Goal: Transaction & Acquisition: Book appointment/travel/reservation

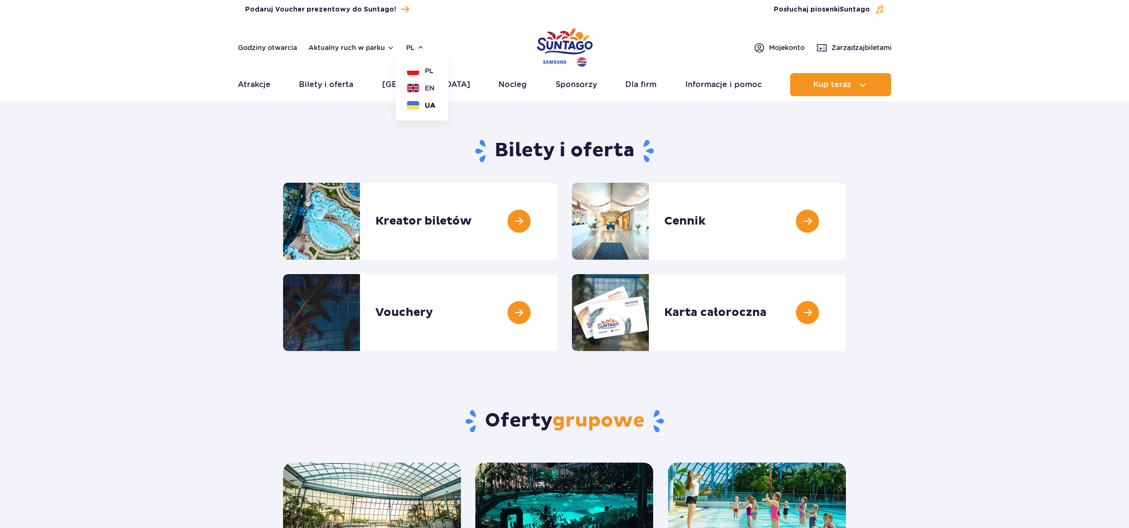
click at [410, 104] on button "UA" at bounding box center [421, 105] width 28 height 10
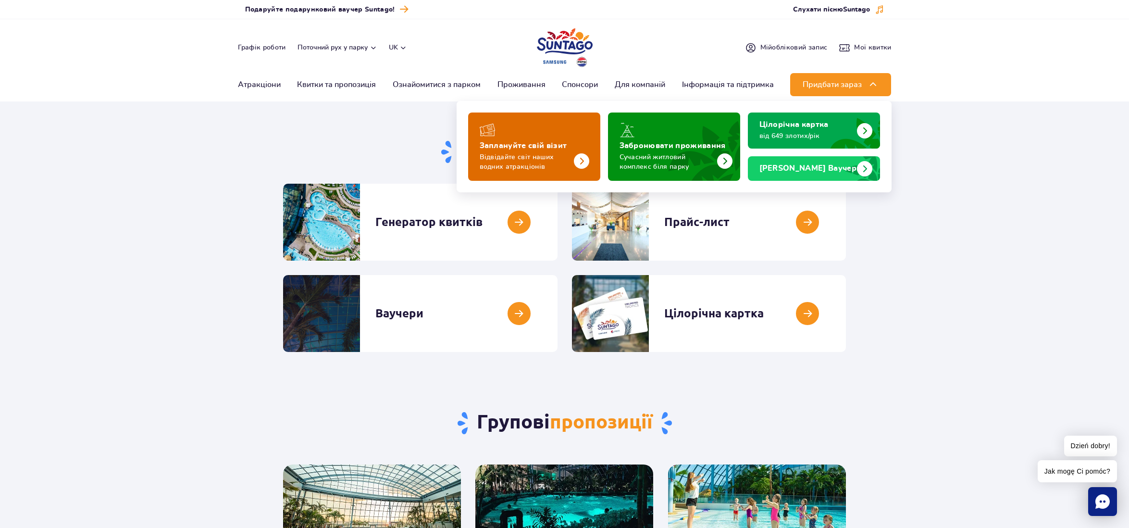
click at [522, 136] on div "Заплануйте свій візит" at bounding box center [534, 129] width 109 height 15
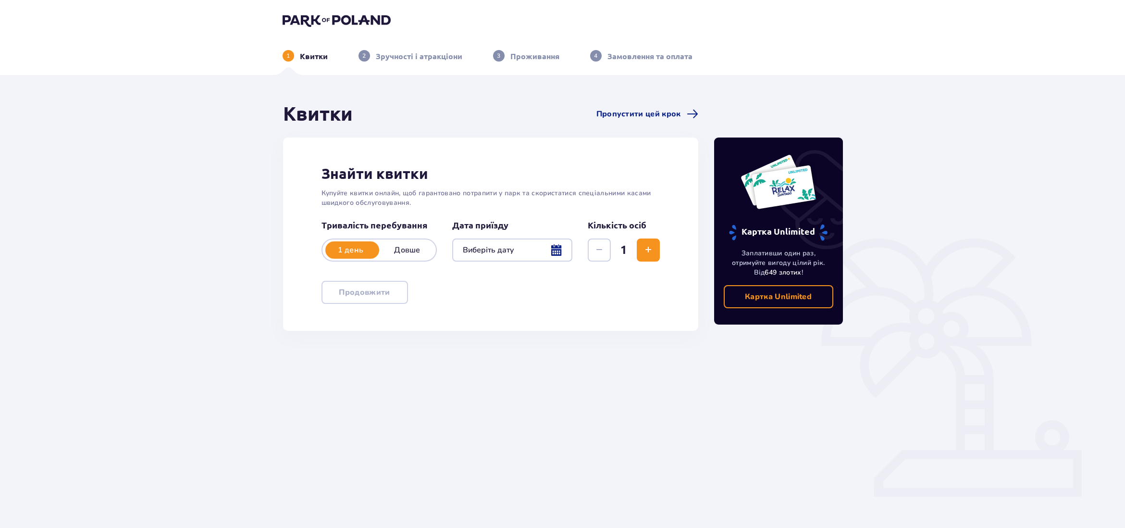
click at [496, 249] on div at bounding box center [512, 249] width 121 height 23
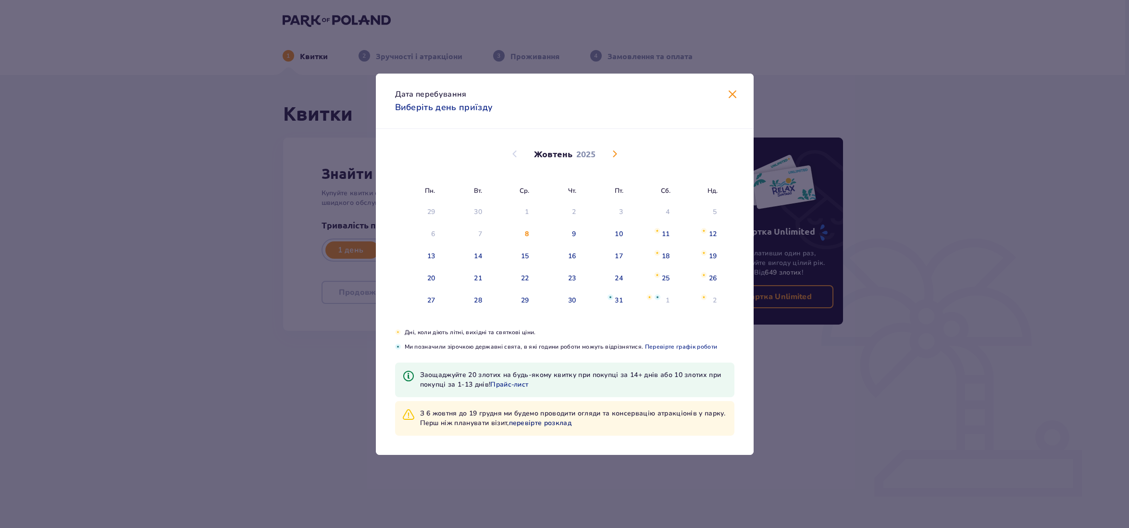
click at [537, 422] on span "перевірте розклад" at bounding box center [540, 423] width 62 height 10
click at [667, 236] on div "11" at bounding box center [666, 234] width 8 height 10
type input "11.10.25"
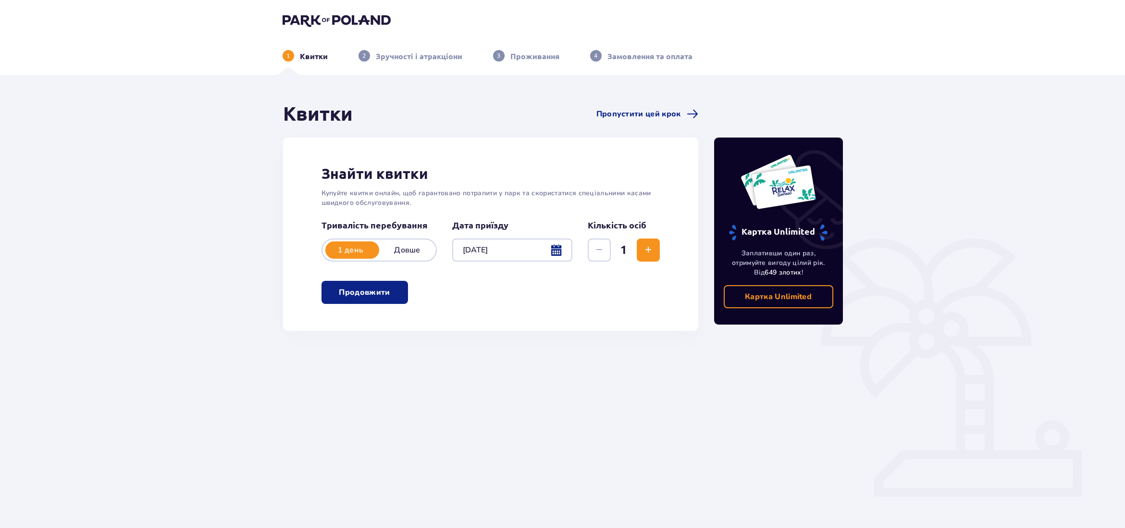
click at [645, 248] on span "Збільшити" at bounding box center [649, 250] width 12 height 12
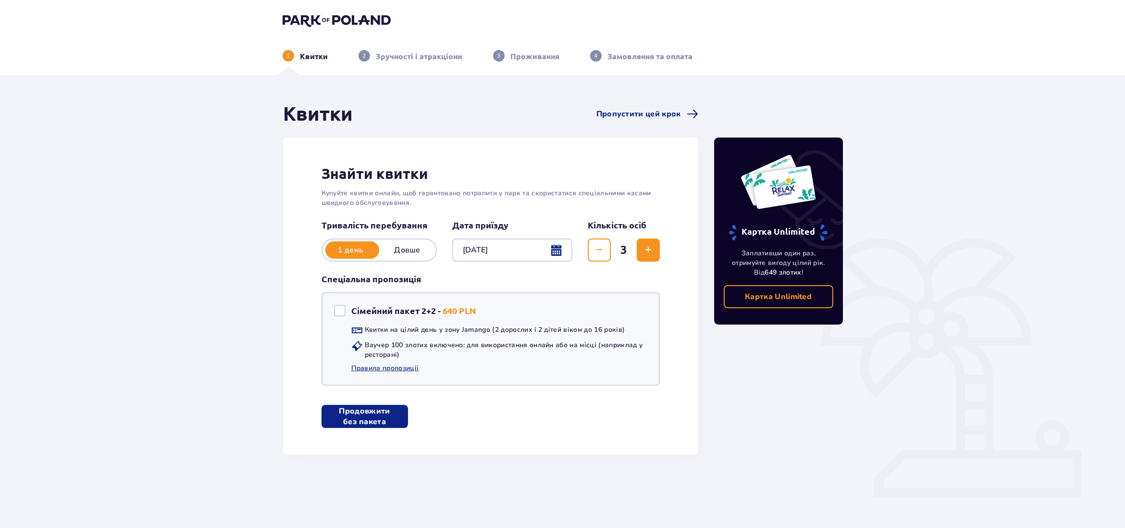
click at [645, 248] on span "Збільшити" at bounding box center [649, 250] width 12 height 12
click at [367, 420] on p "Продовжити без пакета" at bounding box center [365, 416] width 56 height 21
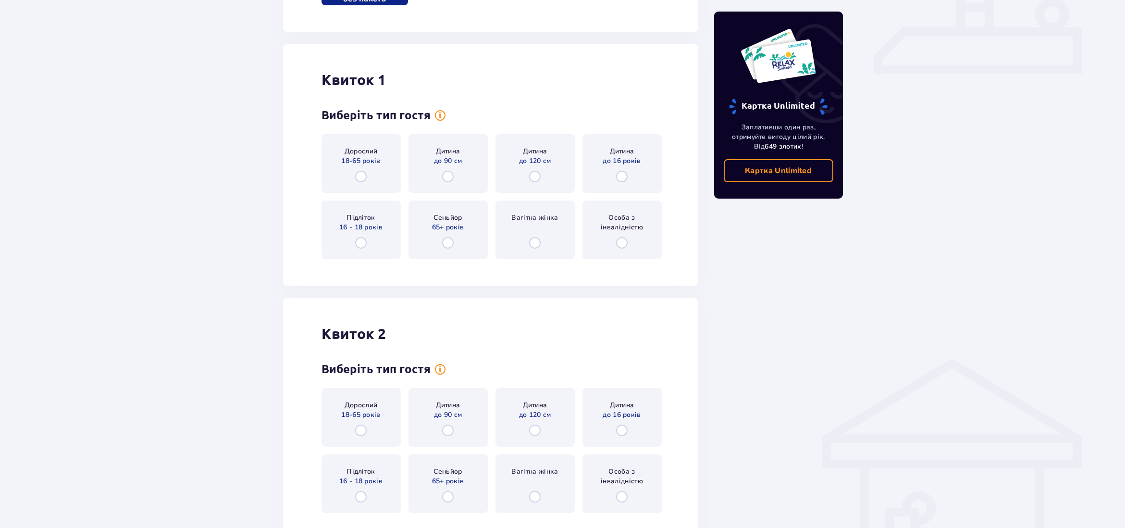
scroll to position [455, 0]
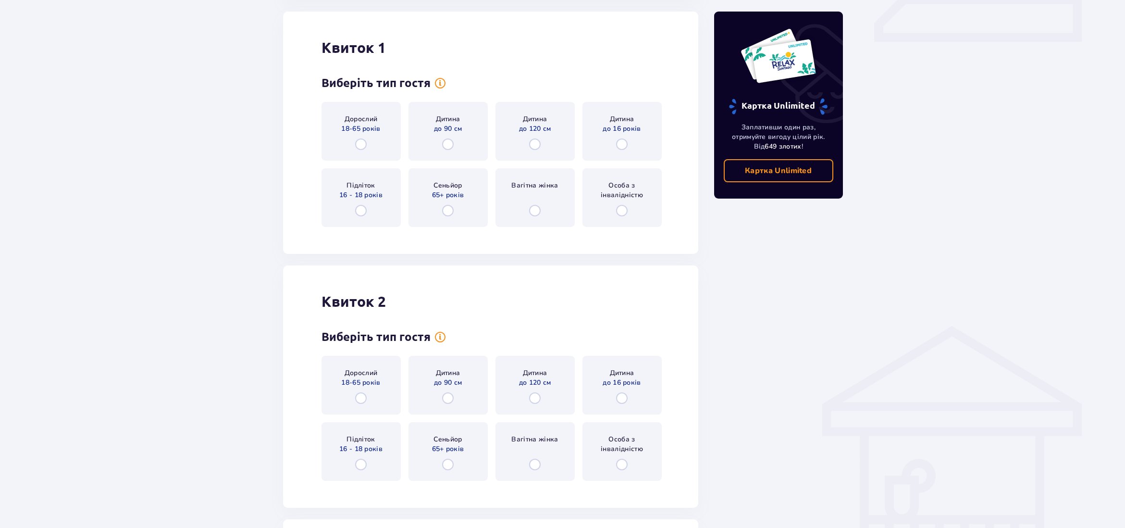
click at [360, 145] on input "radio" at bounding box center [361, 144] width 12 height 12
radio input "true"
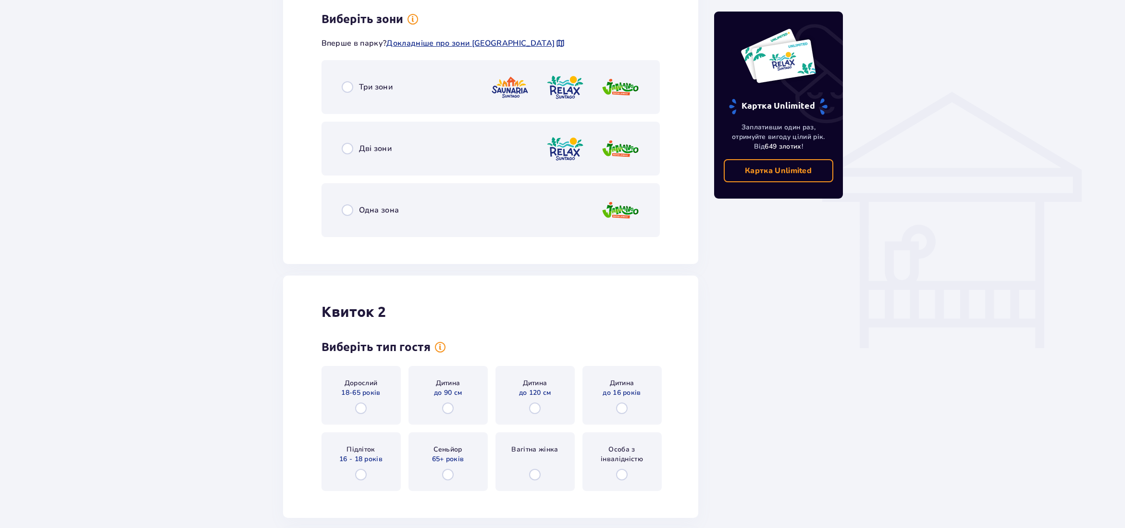
scroll to position [689, 0]
click at [345, 149] on input "radio" at bounding box center [348, 148] width 12 height 12
radio input "true"
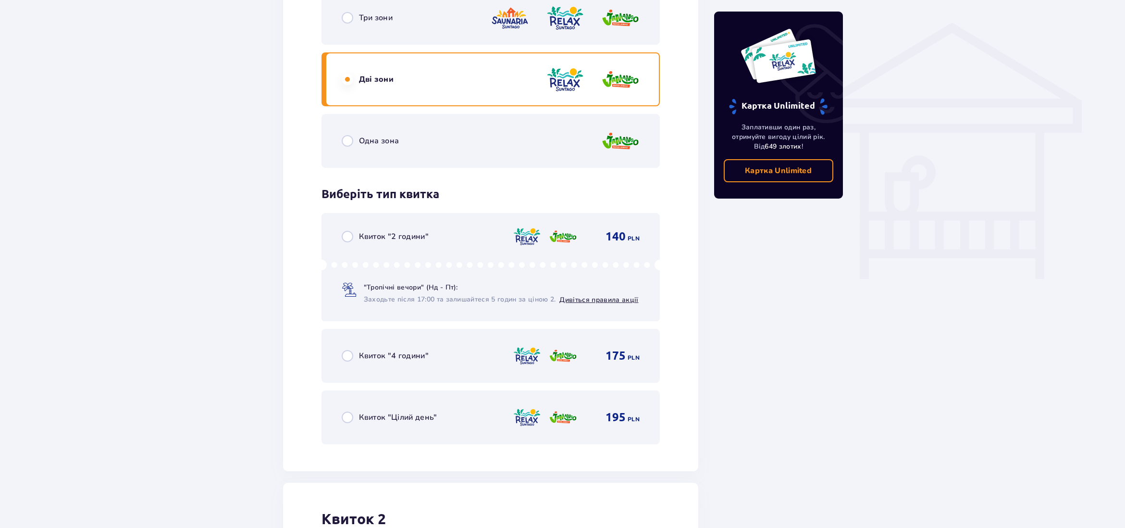
scroll to position [756, 0]
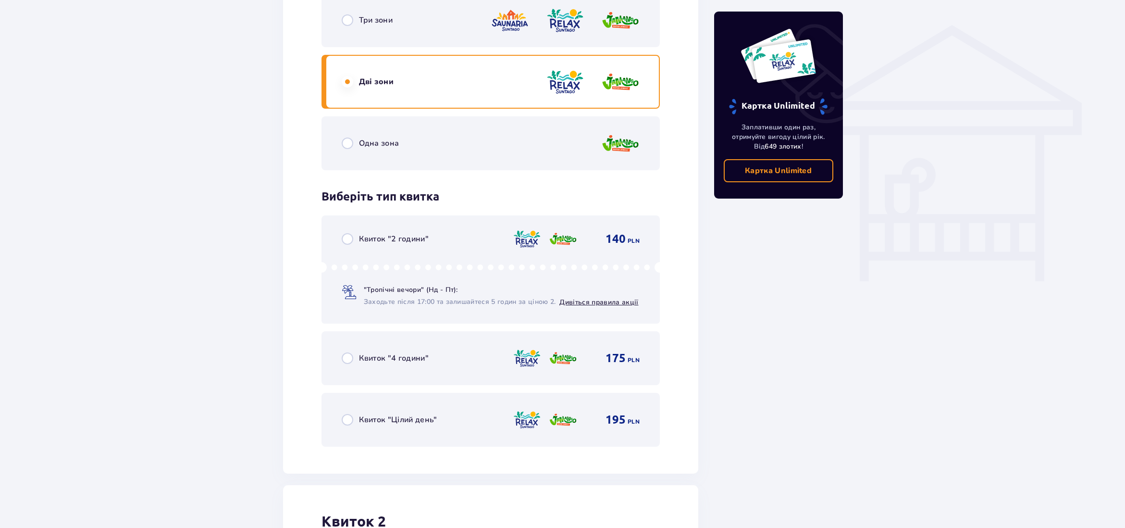
click at [347, 143] on input "radio" at bounding box center [348, 143] width 12 height 12
radio input "true"
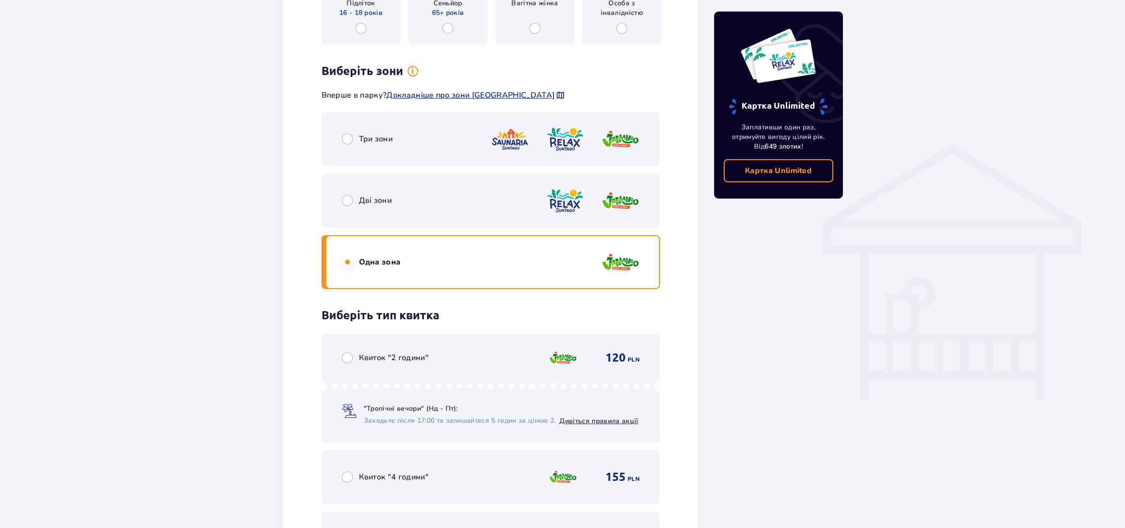
scroll to position [634, 0]
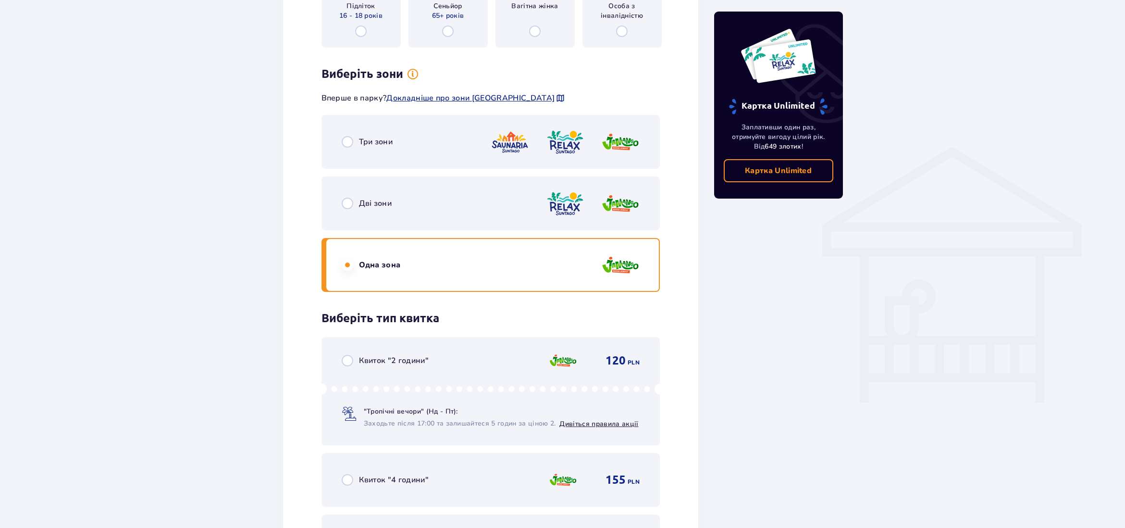
click at [347, 142] on input "radio" at bounding box center [348, 142] width 12 height 12
radio input "true"
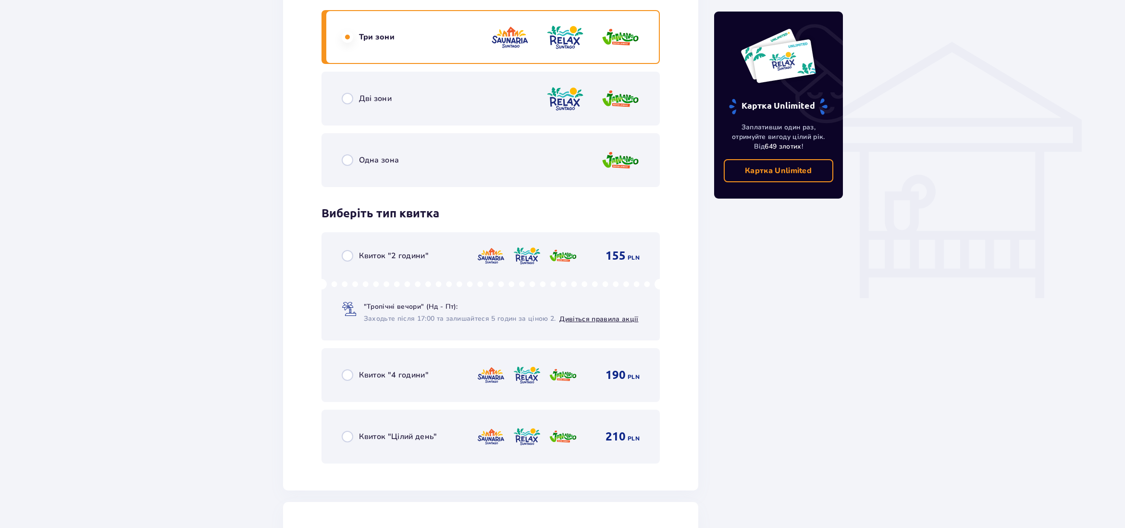
scroll to position [738, 0]
click at [348, 100] on input "radio" at bounding box center [348, 100] width 12 height 12
radio input "true"
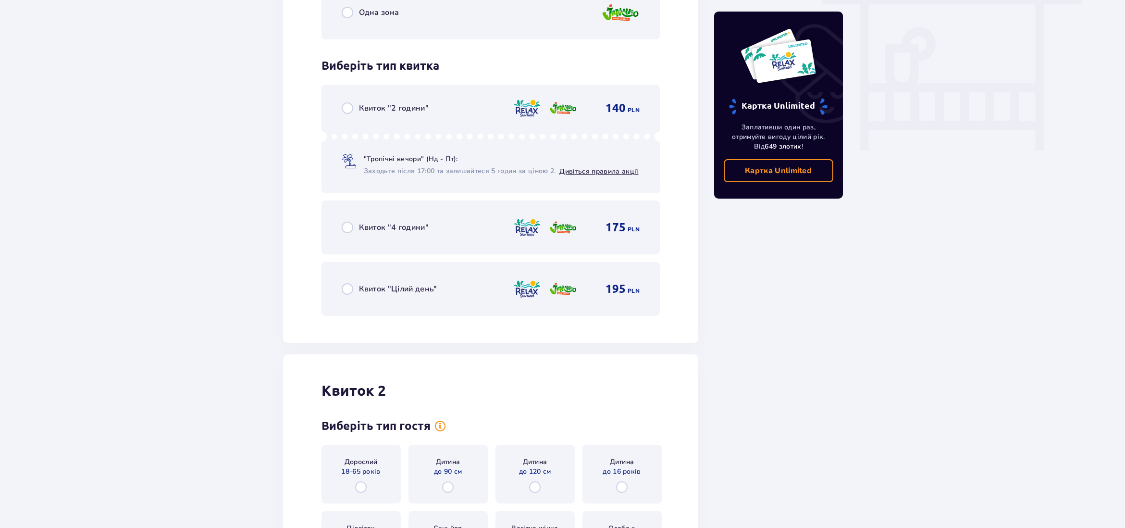
scroll to position [889, 0]
click at [346, 289] on input "radio" at bounding box center [348, 287] width 12 height 12
radio input "true"
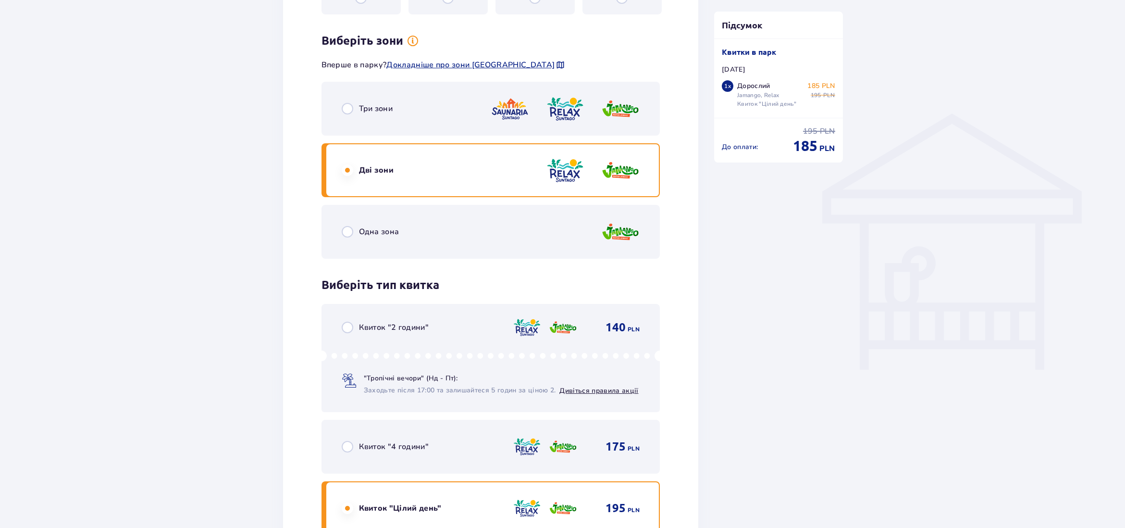
scroll to position [667, 0]
click at [346, 109] on input "radio" at bounding box center [348, 109] width 12 height 12
radio input "true"
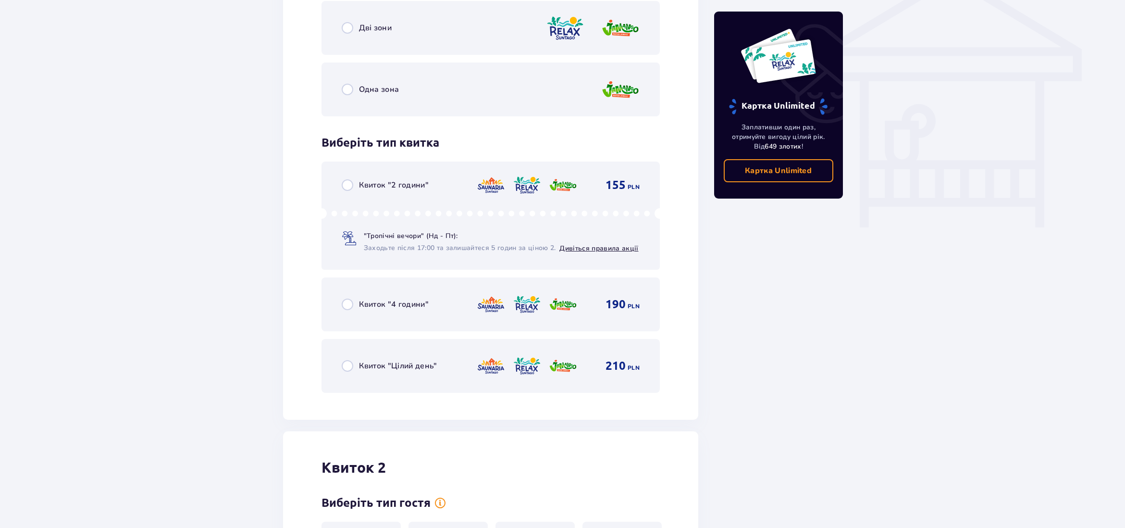
scroll to position [813, 0]
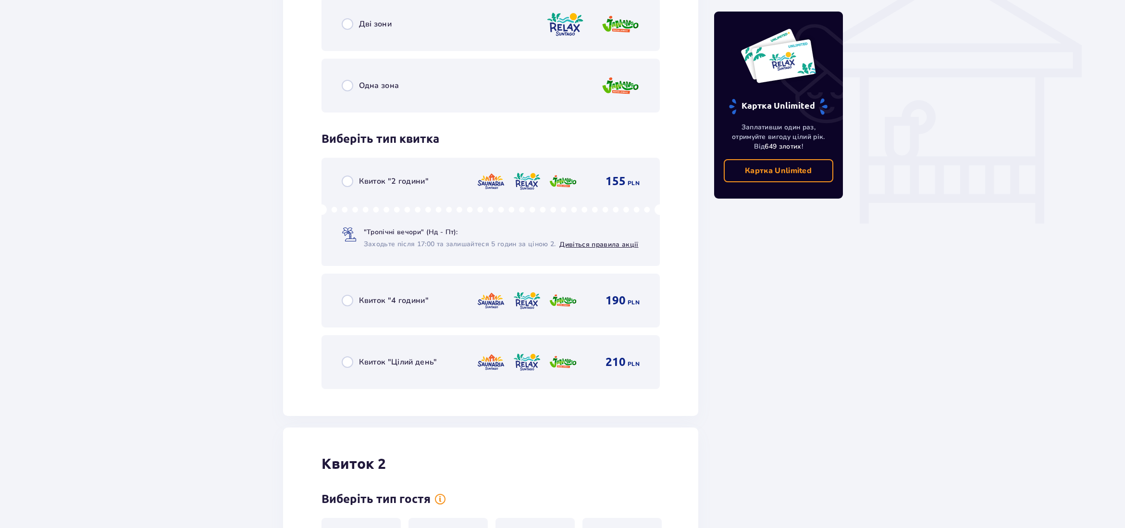
click at [347, 362] on input "radio" at bounding box center [348, 362] width 12 height 12
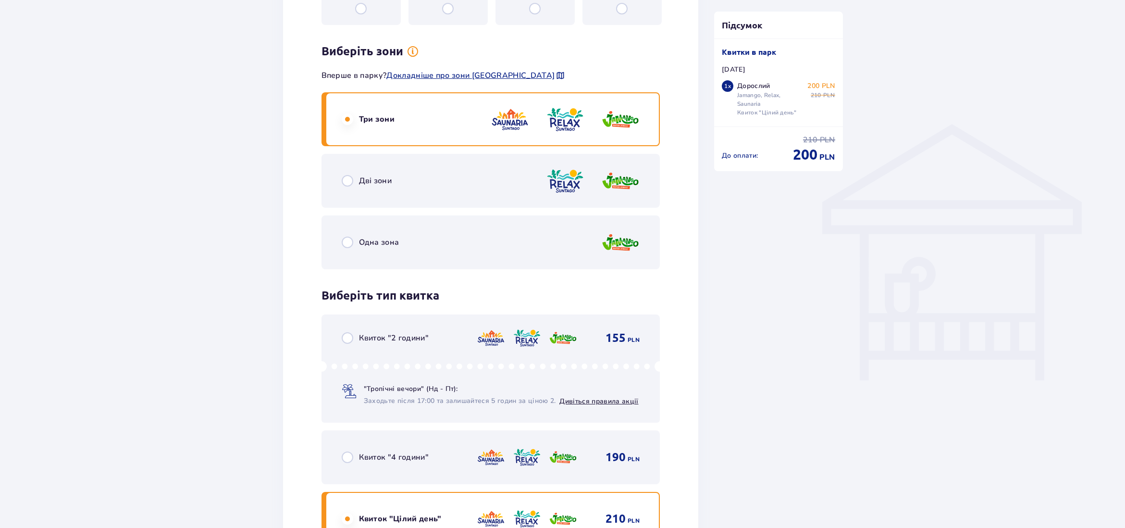
scroll to position [651, 0]
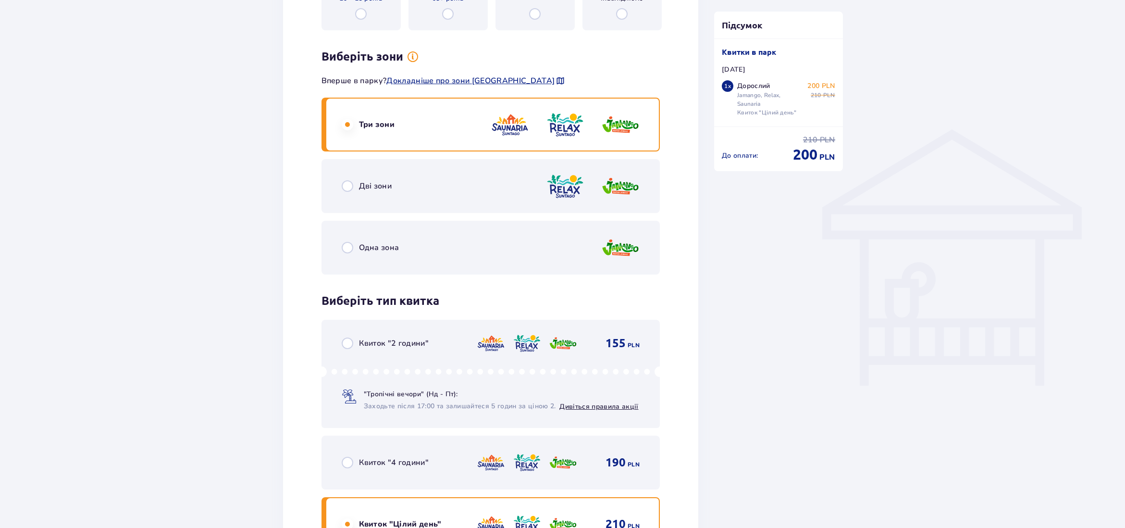
click at [348, 182] on input "radio" at bounding box center [348, 186] width 12 height 12
radio input "true"
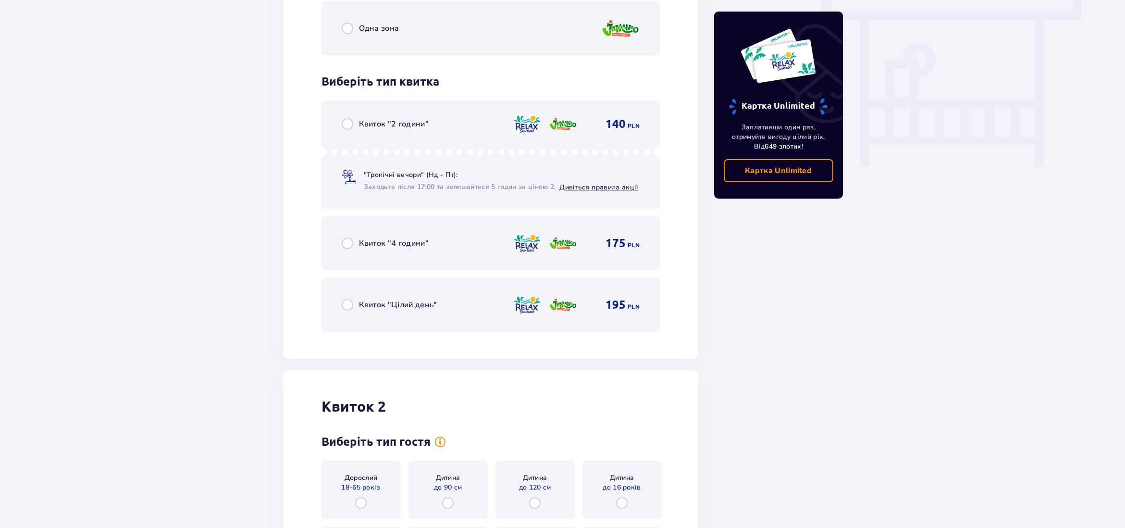
scroll to position [873, 0]
click at [345, 302] on input "radio" at bounding box center [348, 303] width 12 height 12
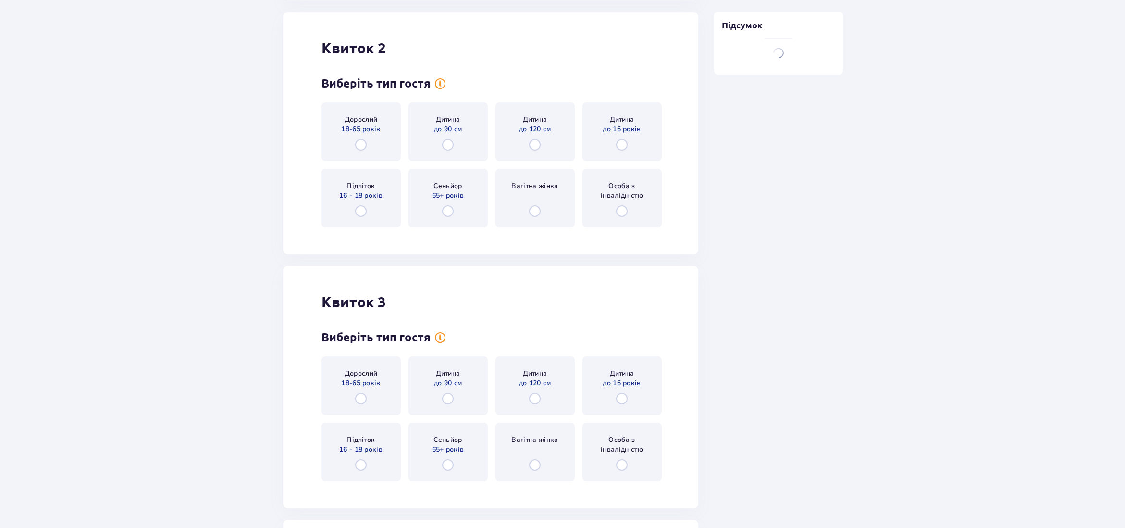
scroll to position [1229, 0]
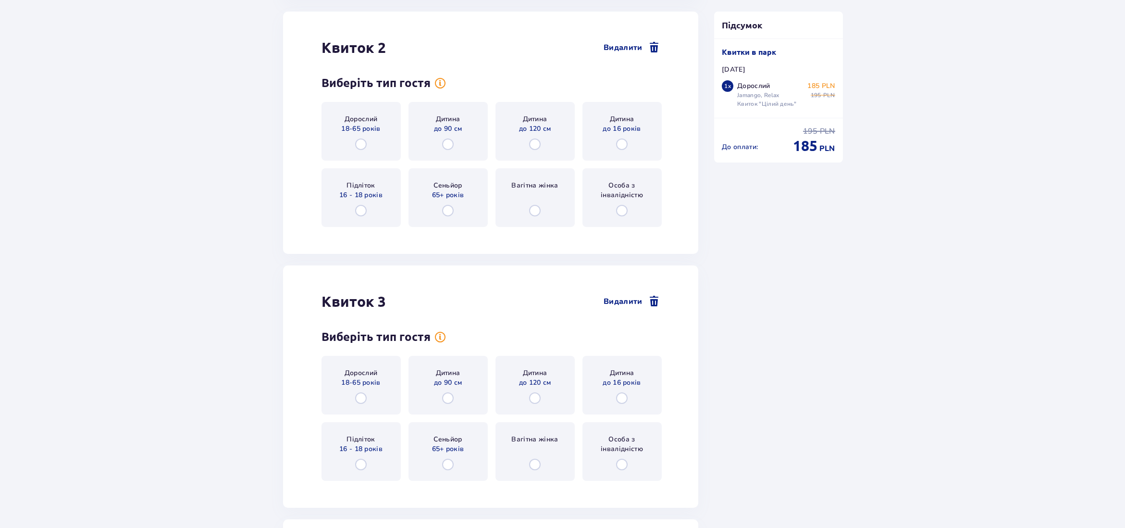
click at [361, 147] on input "radio" at bounding box center [361, 144] width 12 height 12
radio input "true"
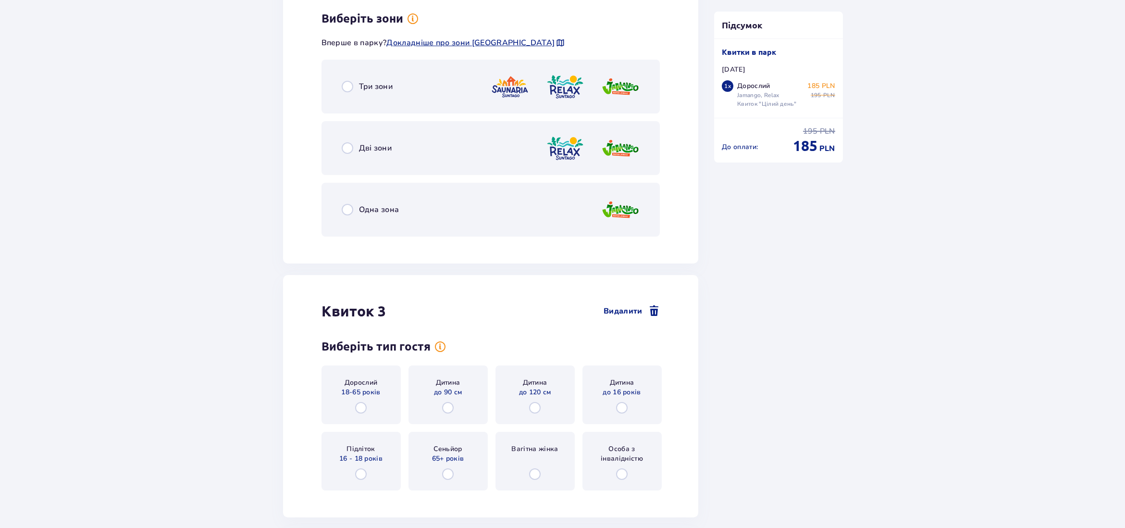
click at [351, 149] on input "radio" at bounding box center [348, 148] width 12 height 12
radio input "true"
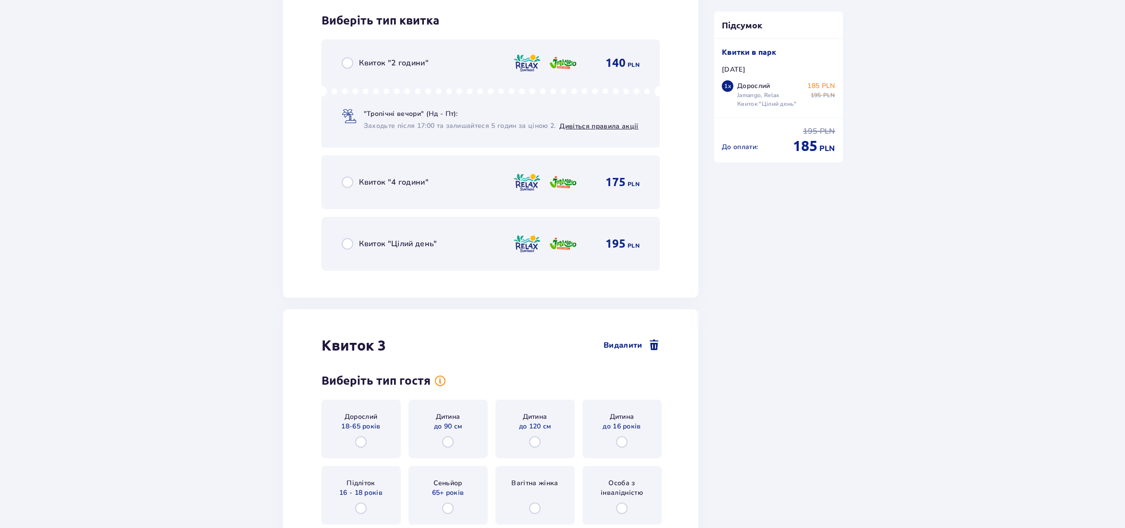
scroll to position [1708, 0]
click at [347, 243] on input "radio" at bounding box center [348, 242] width 12 height 12
radio input "true"
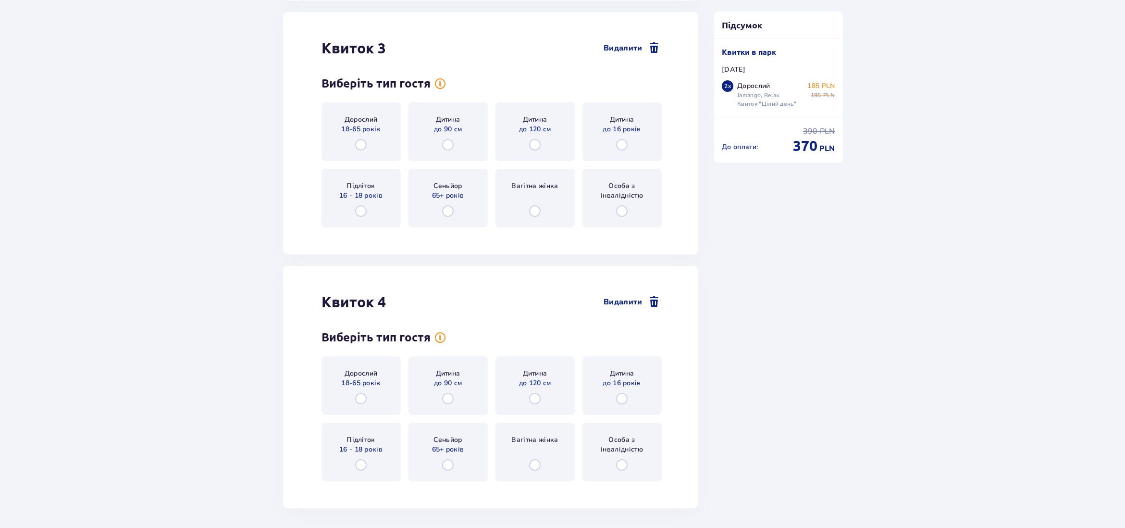
scroll to position [2004, 0]
click at [361, 144] on input "radio" at bounding box center [361, 144] width 12 height 12
radio input "true"
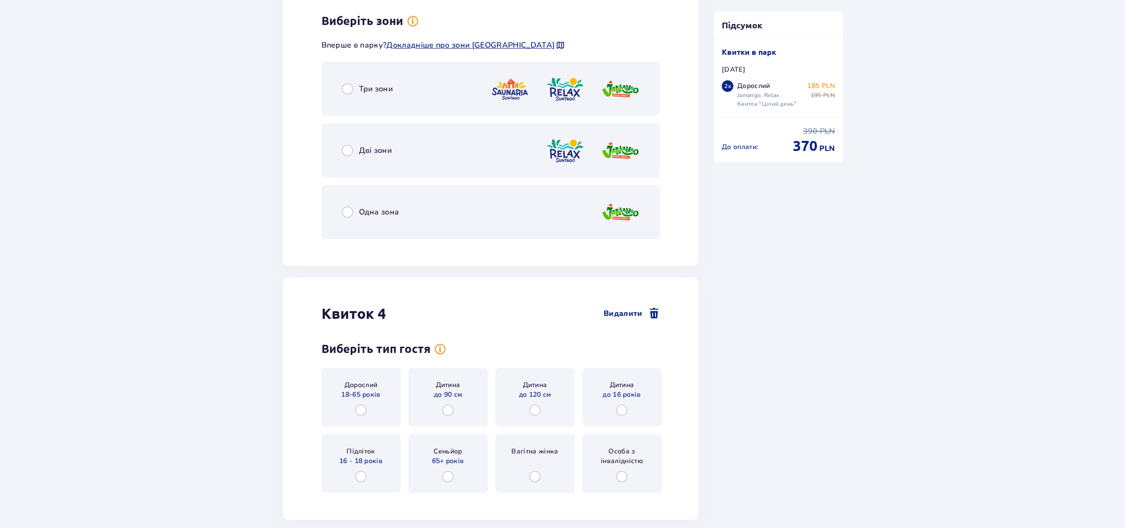
scroll to position [2238, 0]
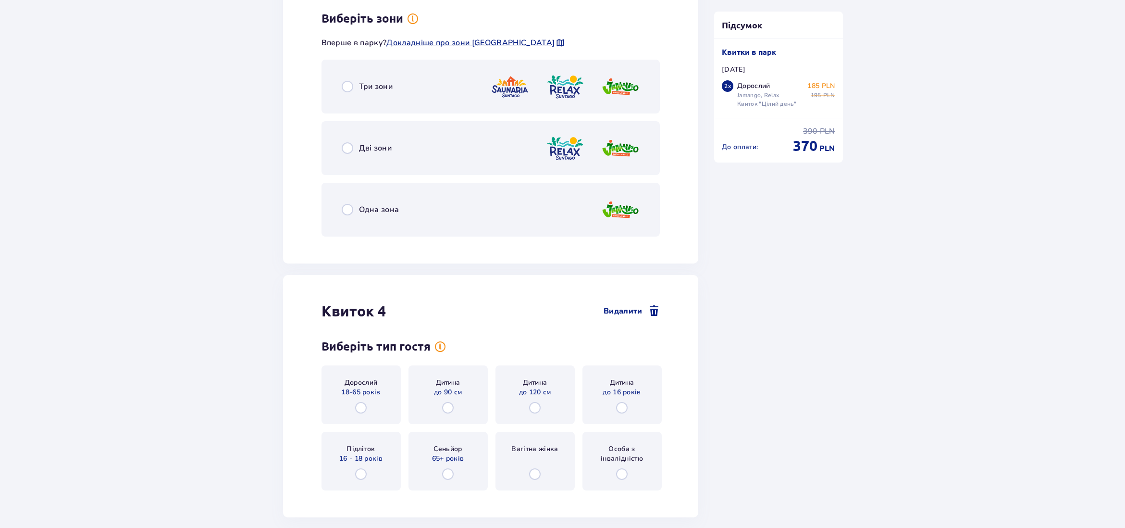
click at [349, 149] on input "radio" at bounding box center [348, 148] width 12 height 12
radio input "true"
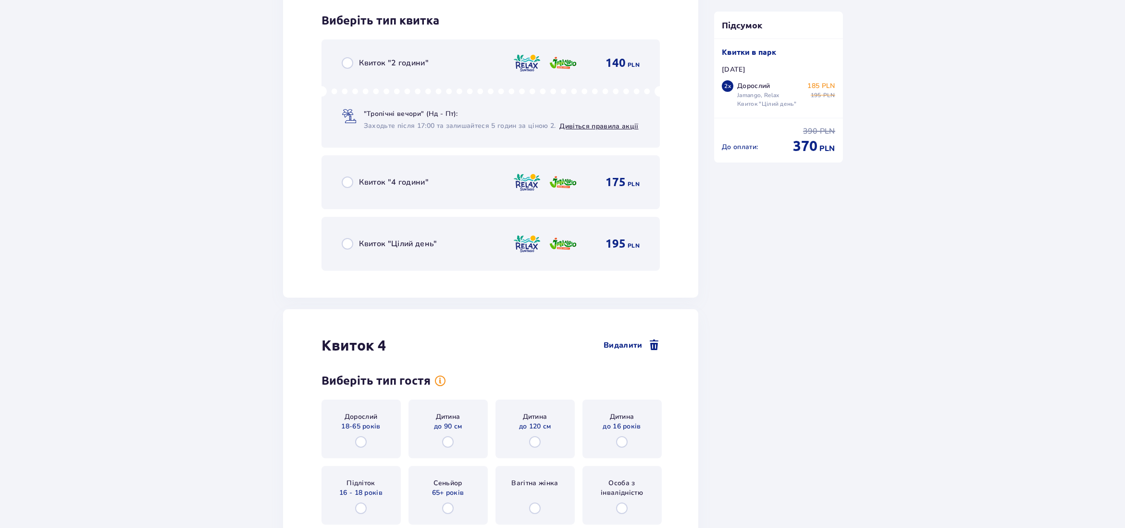
scroll to position [2483, 0]
click at [348, 242] on input "radio" at bounding box center [348, 242] width 12 height 12
radio input "true"
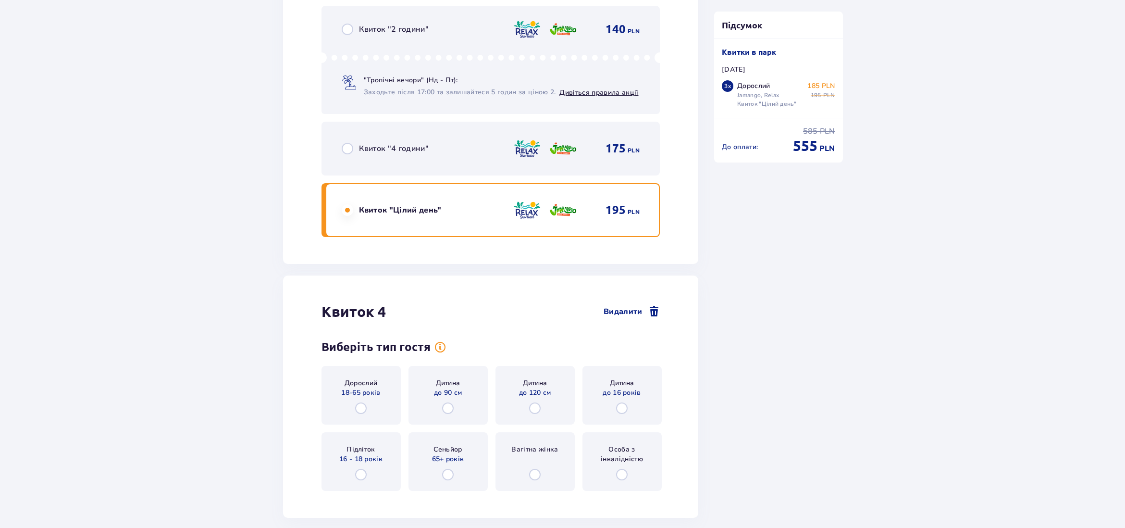
scroll to position [2608, 0]
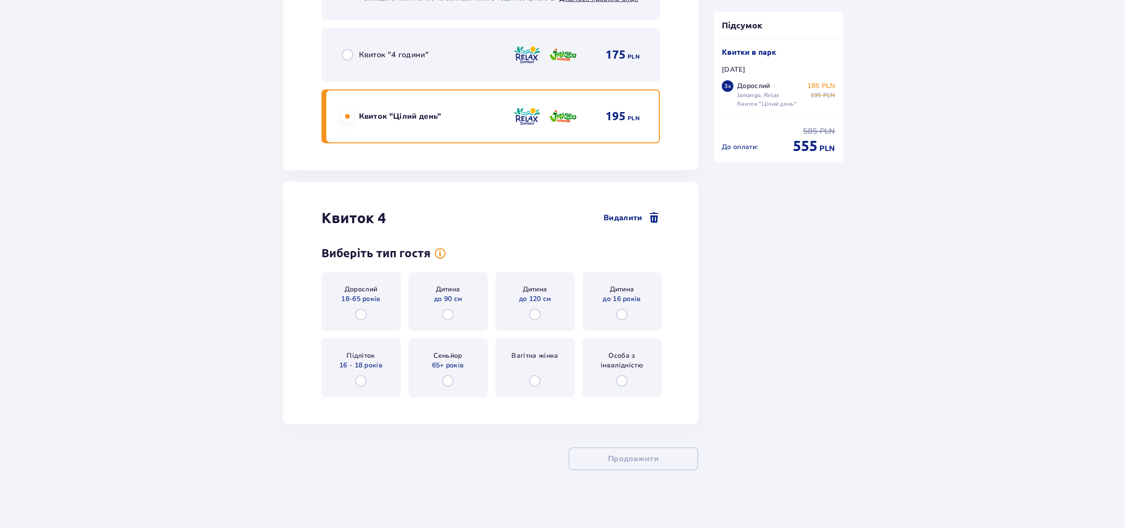
click at [362, 314] on input "radio" at bounding box center [361, 315] width 12 height 12
radio input "true"
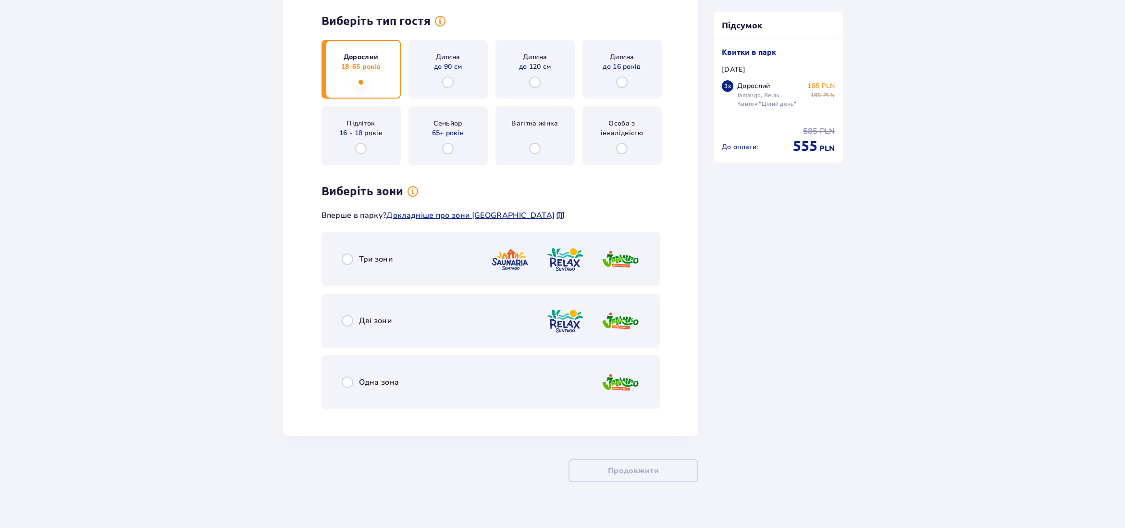
scroll to position [2852, 0]
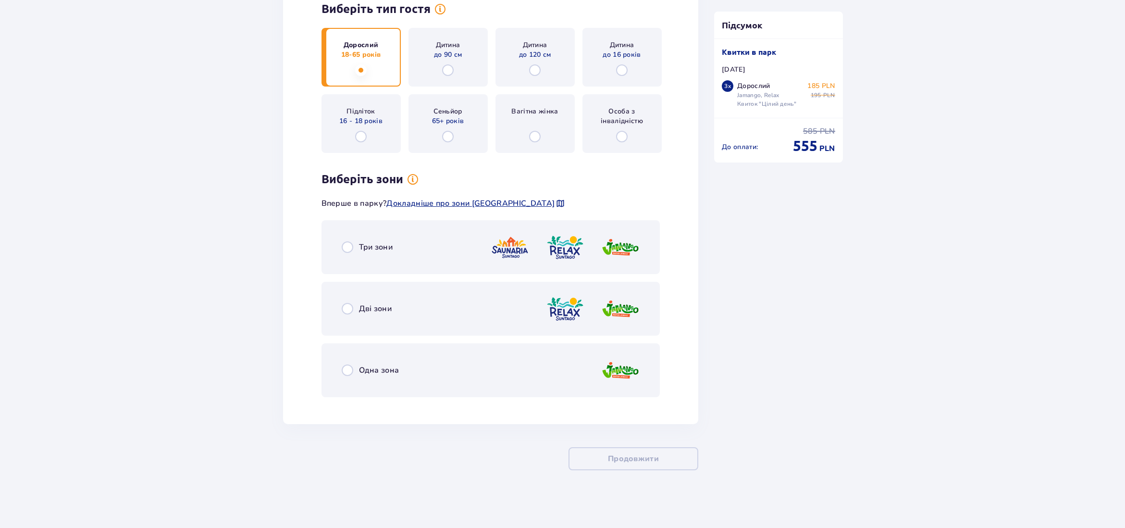
click at [348, 311] on input "radio" at bounding box center [348, 309] width 12 height 12
radio input "true"
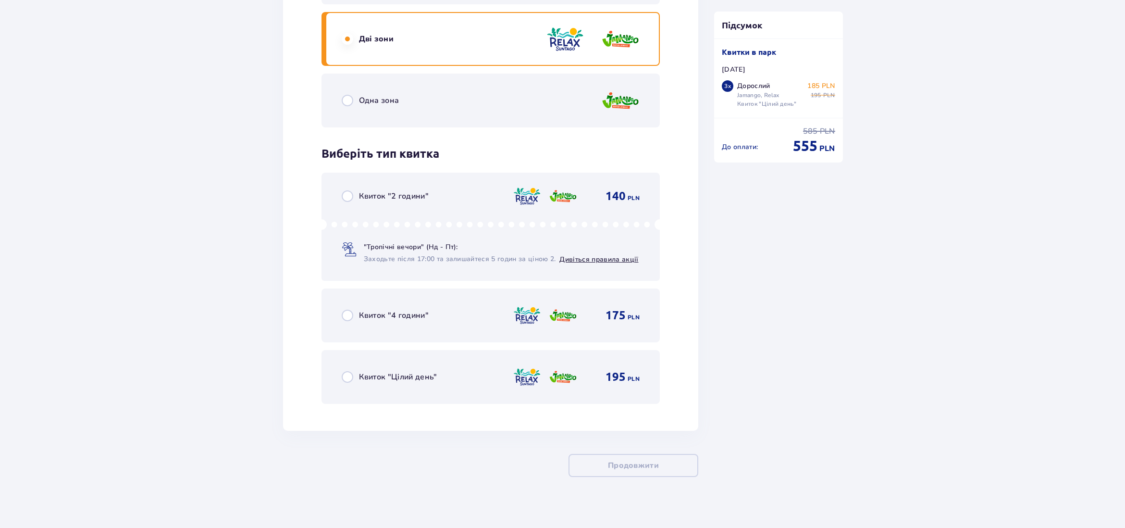
scroll to position [3129, 0]
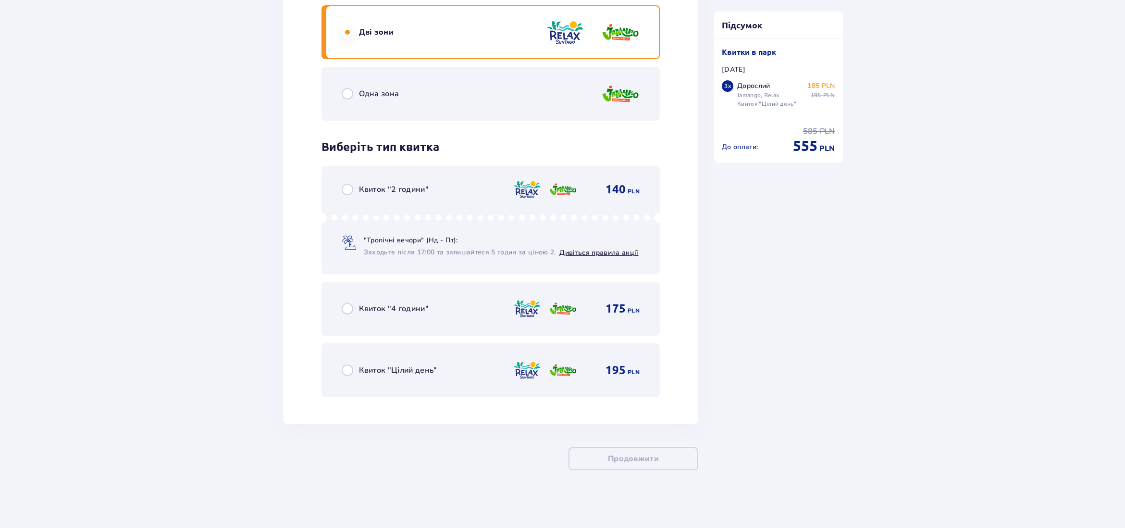
click at [349, 369] on input "radio" at bounding box center [348, 370] width 12 height 12
radio input "true"
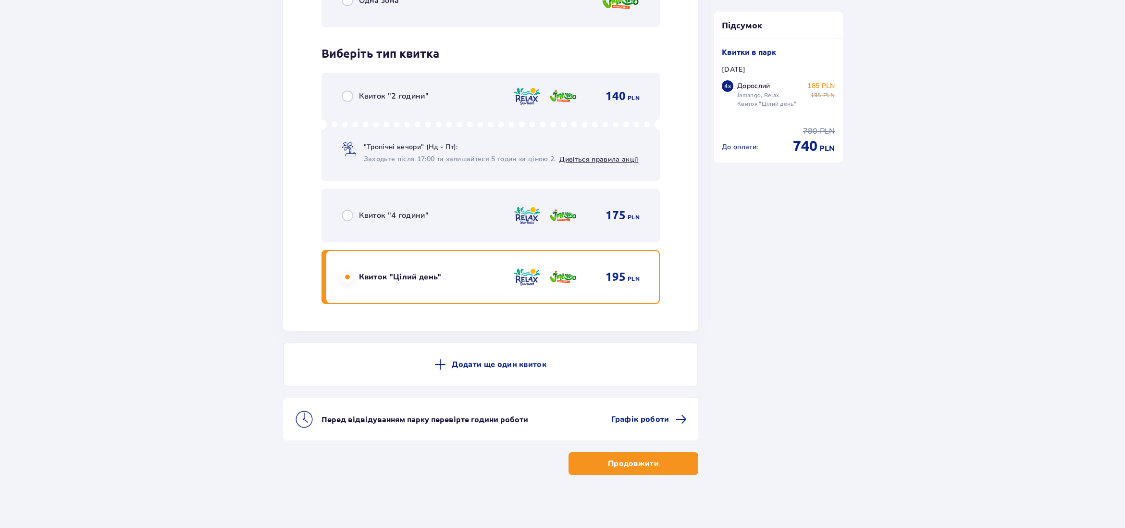
scroll to position [3227, 0]
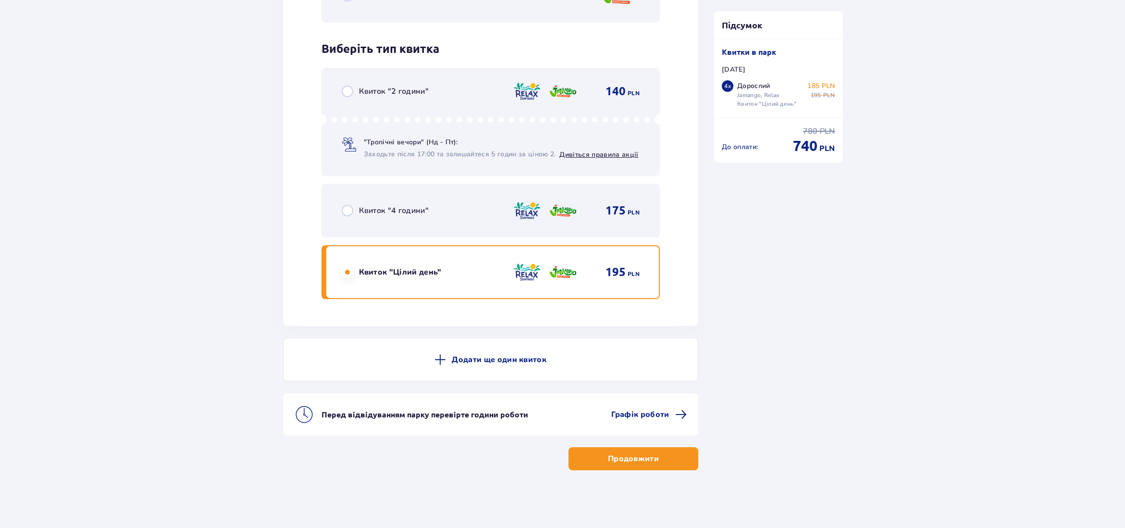
click at [628, 459] on p "Продовжити" at bounding box center [633, 458] width 51 height 11
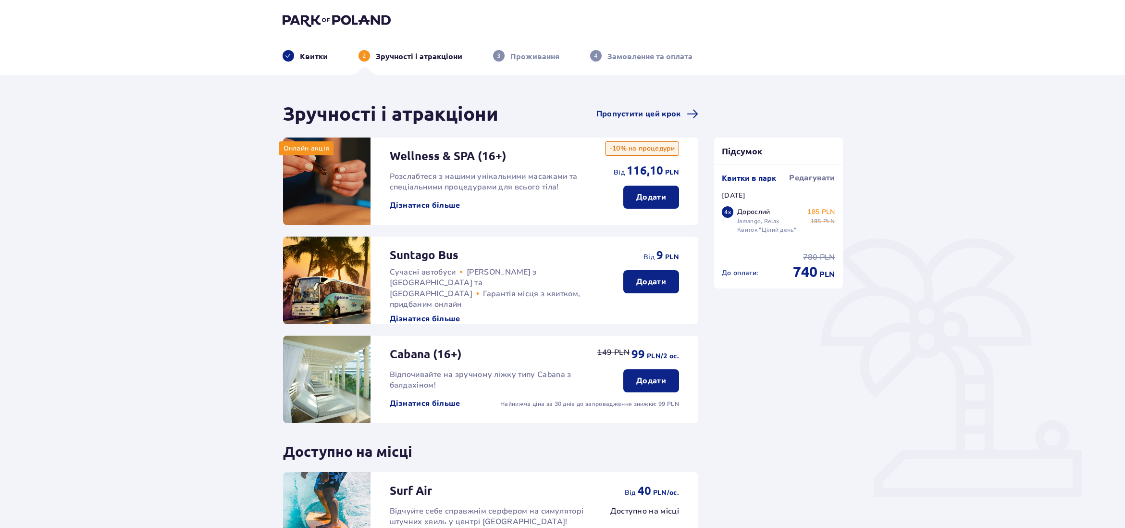
click at [652, 283] on p "Додати" at bounding box center [652, 281] width 30 height 11
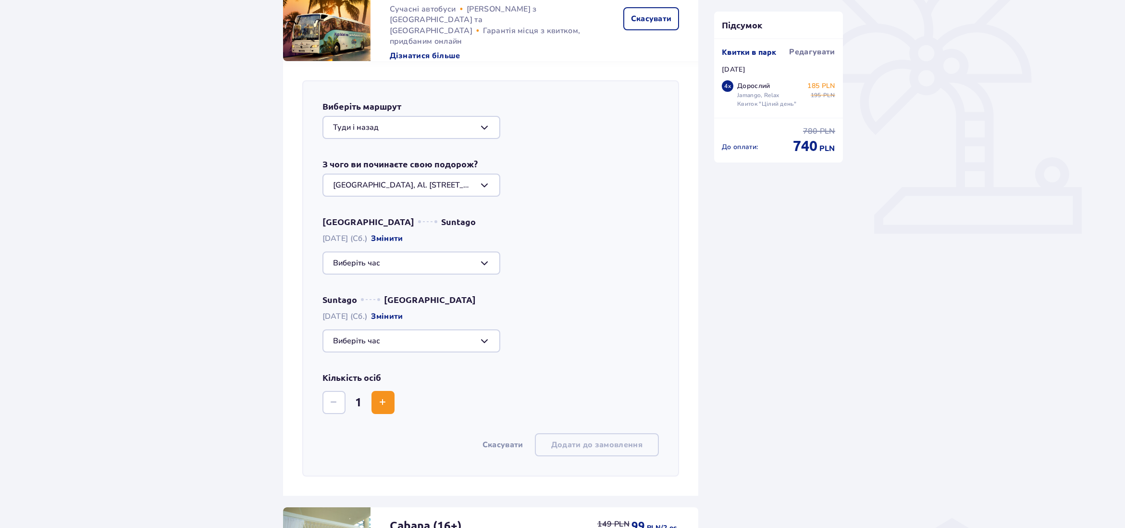
scroll to position [262, 0]
click at [485, 264] on div at bounding box center [412, 264] width 178 height 23
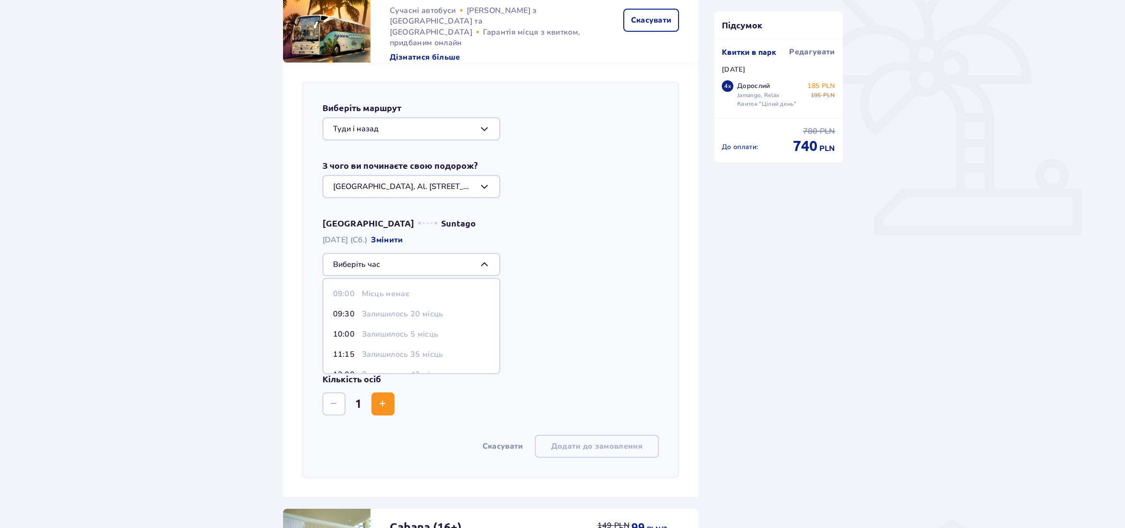
click at [363, 315] on p "Залишилось 20 місць" at bounding box center [403, 314] width 82 height 11
type input "09:30"
click at [486, 343] on div at bounding box center [412, 342] width 178 height 23
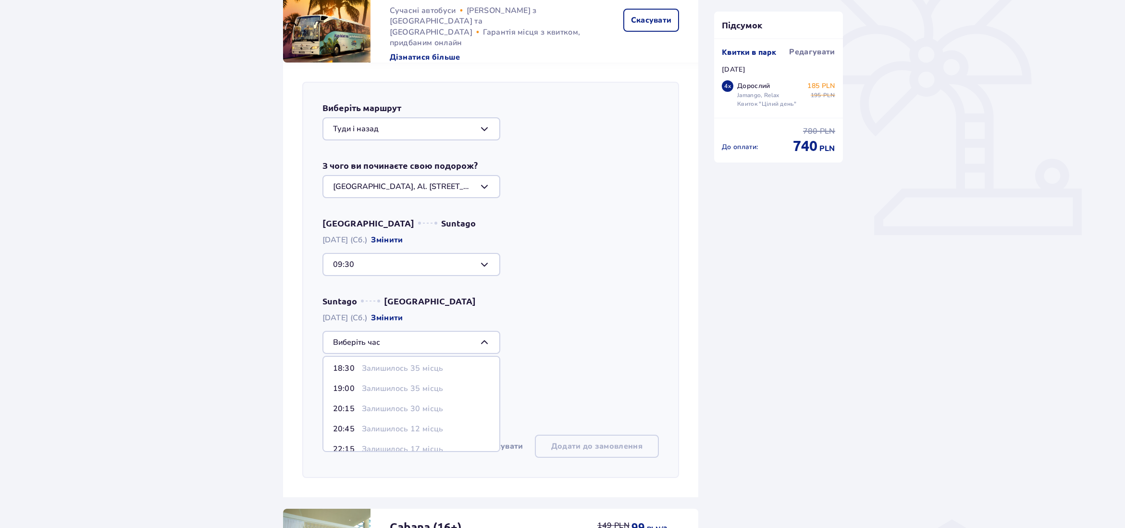
scroll to position [77, 0]
click at [449, 269] on div at bounding box center [412, 264] width 178 height 23
click at [538, 303] on div "Suntago Warszawa 11.10.2025 (Сб.) Змінити" at bounding box center [491, 324] width 337 height 59
click at [399, 348] on div at bounding box center [412, 342] width 178 height 23
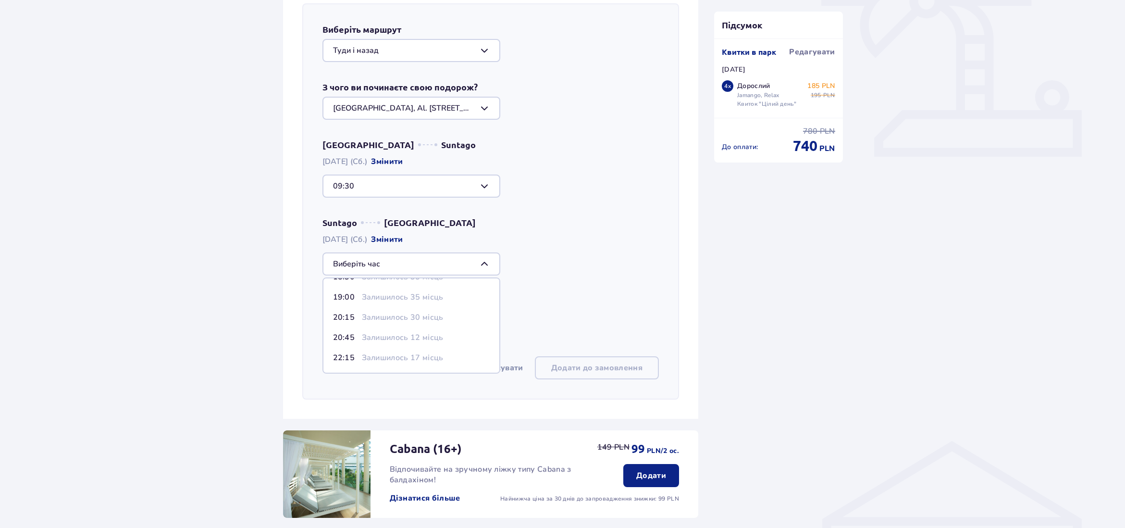
scroll to position [342, 0]
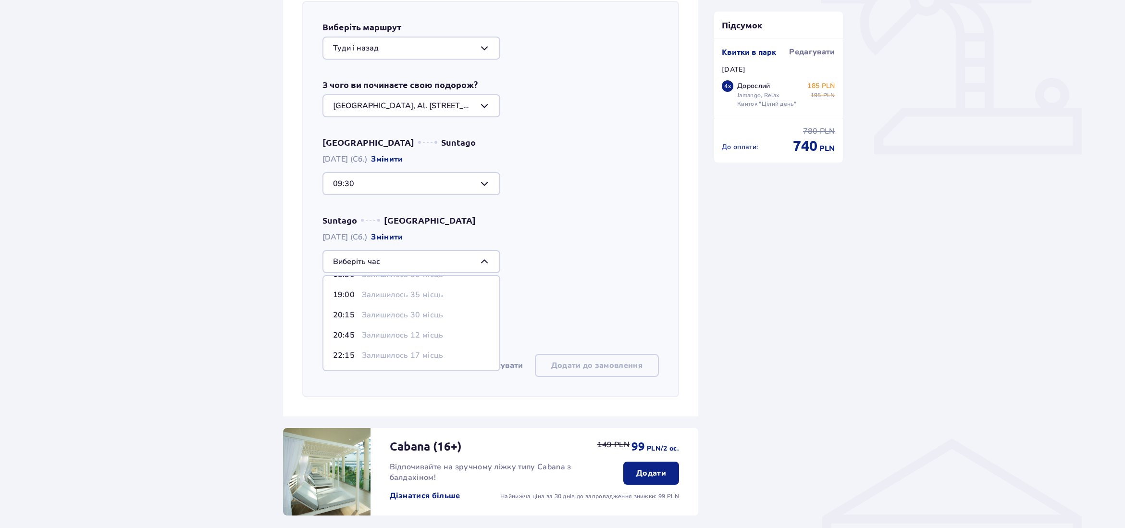
click at [638, 272] on div "11:15 Залишилося 44 місця 14:00 Залишилося 42 місця 17:15 Залишилося 24 місця 1…" at bounding box center [491, 261] width 337 height 23
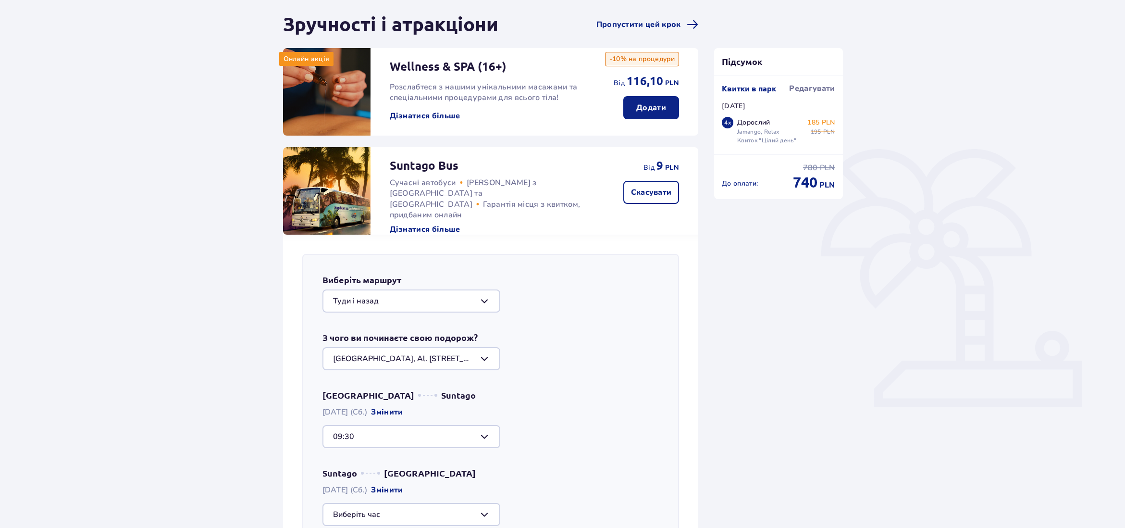
scroll to position [0, 0]
